Goal: Information Seeking & Learning: Learn about a topic

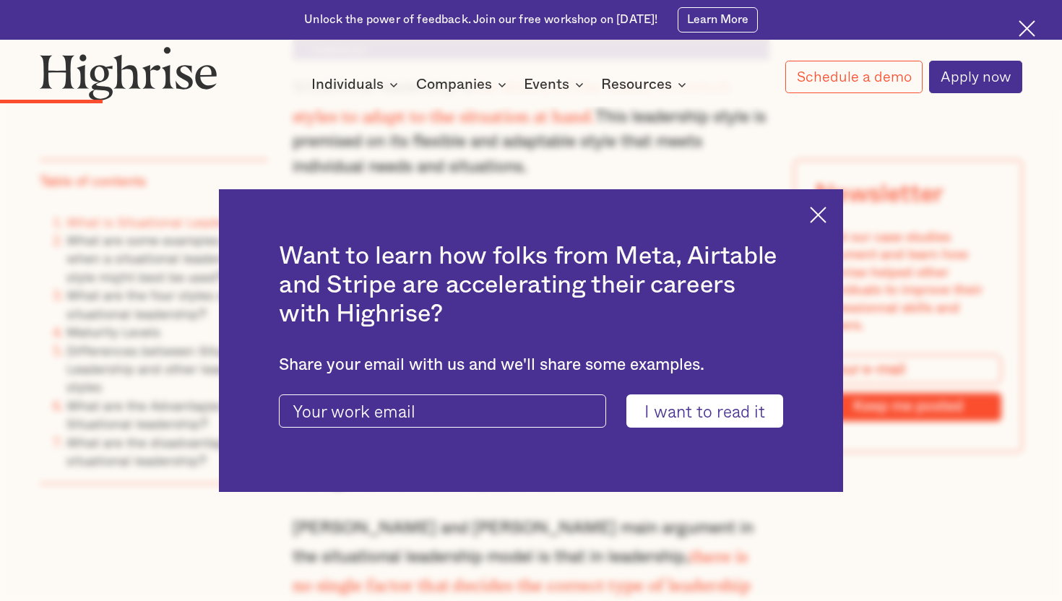
scroll to position [2148, 0]
click at [825, 213] on img at bounding box center [818, 215] width 17 height 17
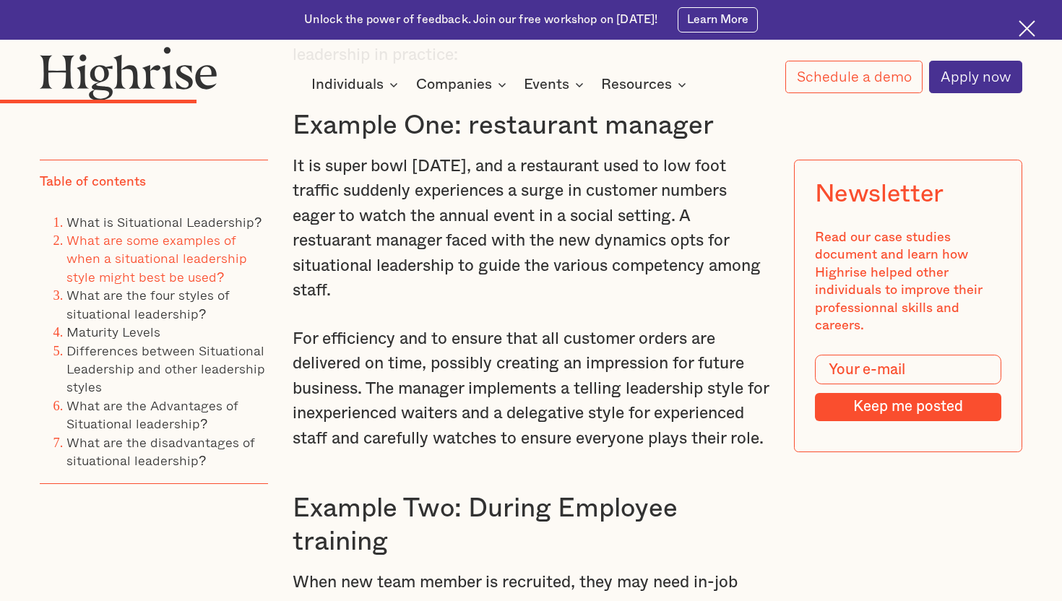
scroll to position [3192, 0]
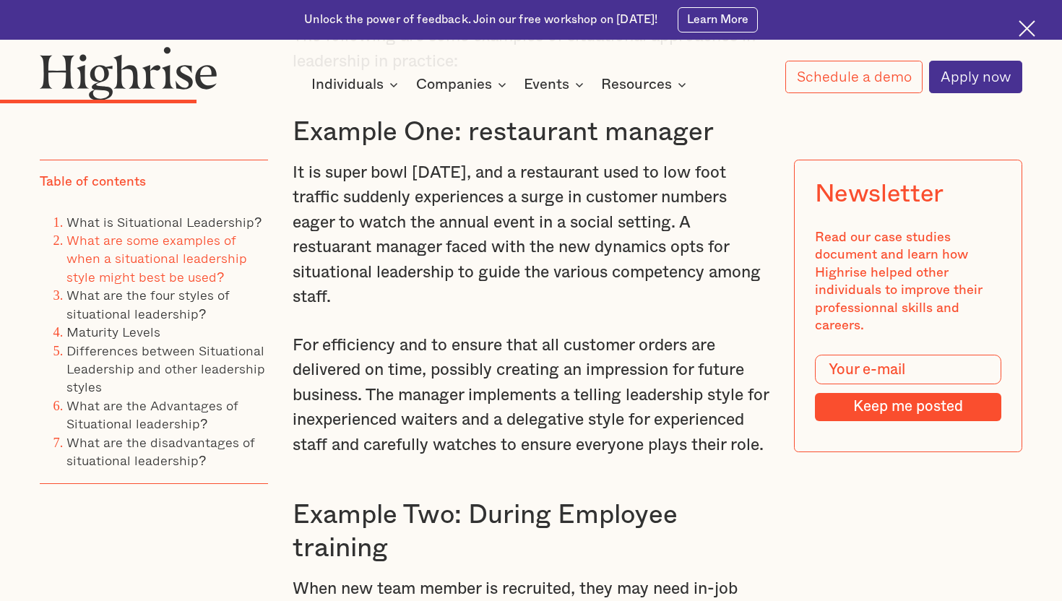
click at [518, 337] on p "For efficiency and to ensure that all customer orders are delivered on time, po…" at bounding box center [531, 395] width 477 height 124
click at [560, 353] on p "For efficiency and to ensure that all customer orders are delivered on time, po…" at bounding box center [531, 395] width 477 height 124
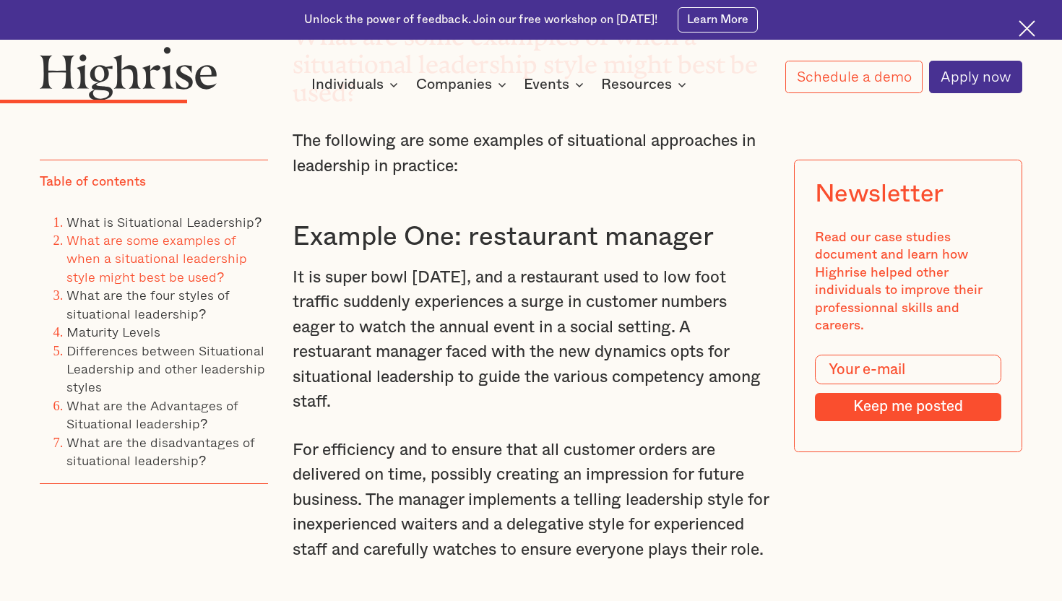
scroll to position [3087, 0]
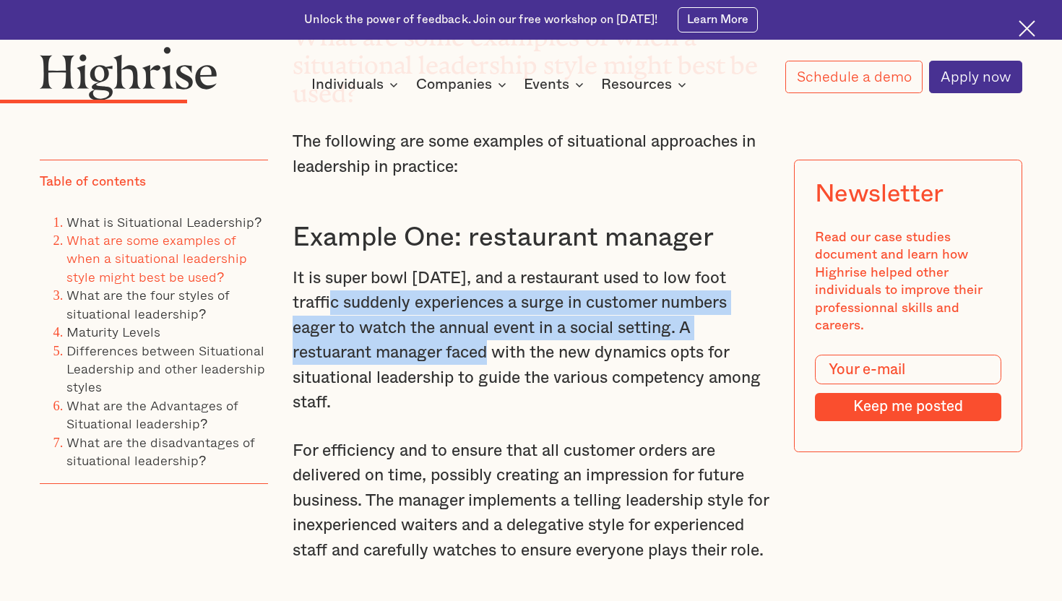
drag, startPoint x: 329, startPoint y: 229, endPoint x: 488, endPoint y: 283, distance: 167.8
click at [489, 283] on p "It is super bowl [DATE], and a restaurant used to low foot traffic suddenly exp…" at bounding box center [531, 341] width 477 height 150
click at [488, 283] on p "It is super bowl [DATE], and a restaurant used to low foot traffic suddenly exp…" at bounding box center [531, 341] width 477 height 150
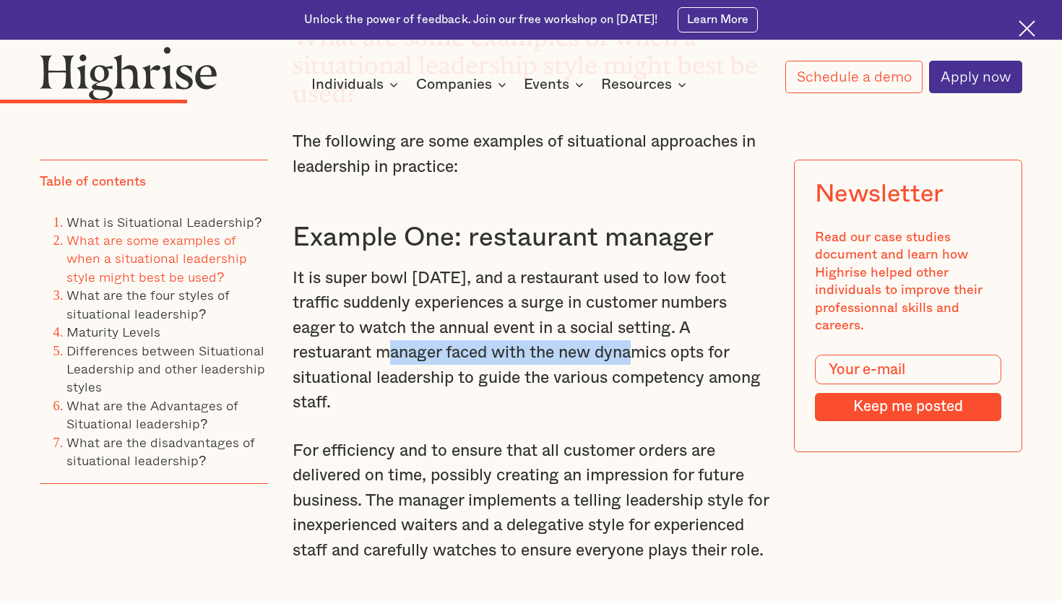
drag, startPoint x: 390, startPoint y: 275, endPoint x: 637, endPoint y: 285, distance: 248.1
click at [637, 285] on p "It is super bowl [DATE], and a restaurant used to low foot traffic suddenly exp…" at bounding box center [531, 341] width 477 height 150
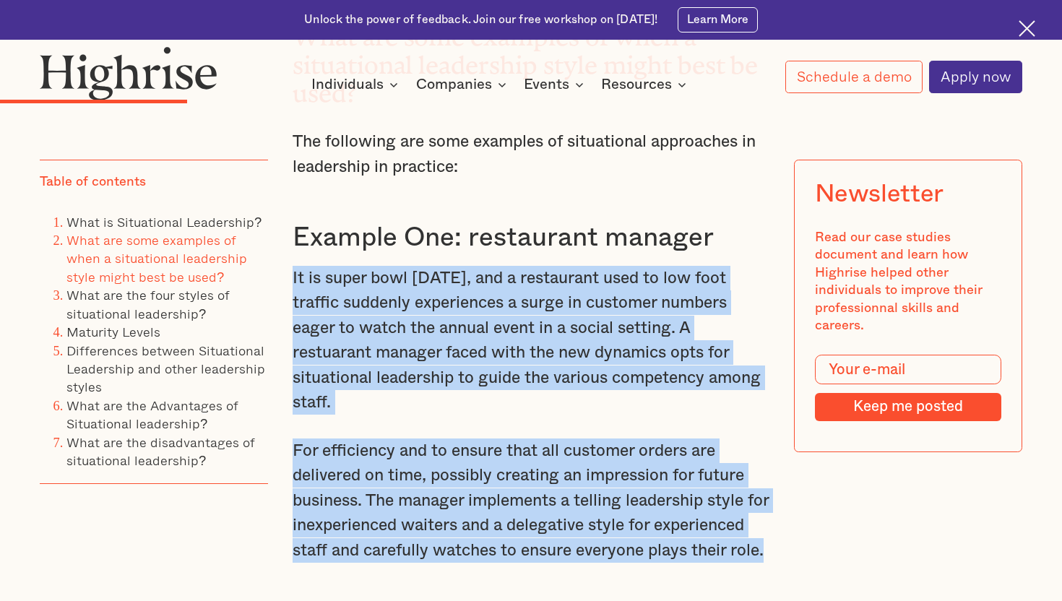
drag, startPoint x: 292, startPoint y: 199, endPoint x: 454, endPoint y: 515, distance: 354.9
copy div "It is super bowl [DATE], and a restaurant used to low foot traffic suddenly exp…"
